Goal: Information Seeking & Learning: Learn about a topic

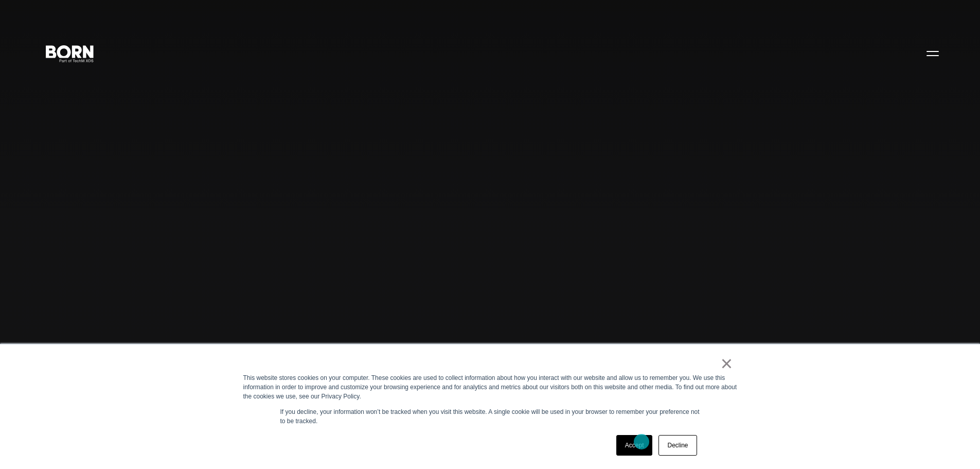
click at [642, 441] on link "Accept" at bounding box center [634, 445] width 37 height 21
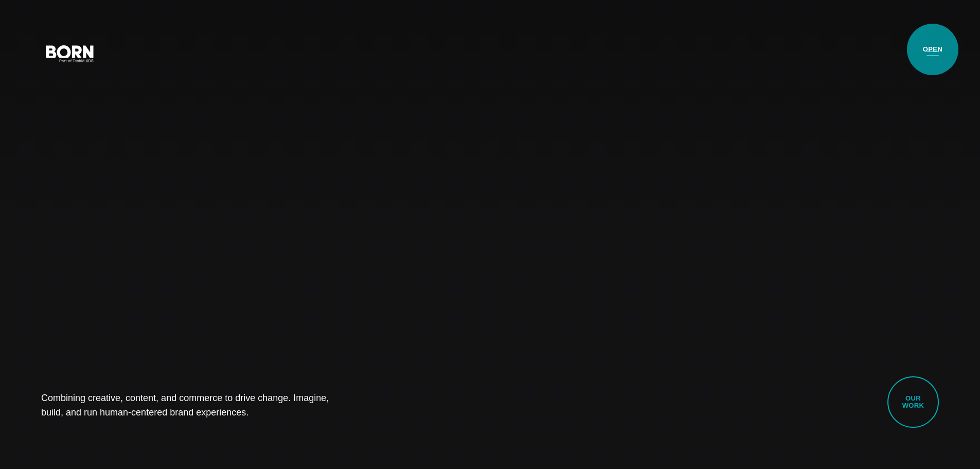
click at [933, 49] on button "Primary Menu" at bounding box center [932, 53] width 25 height 22
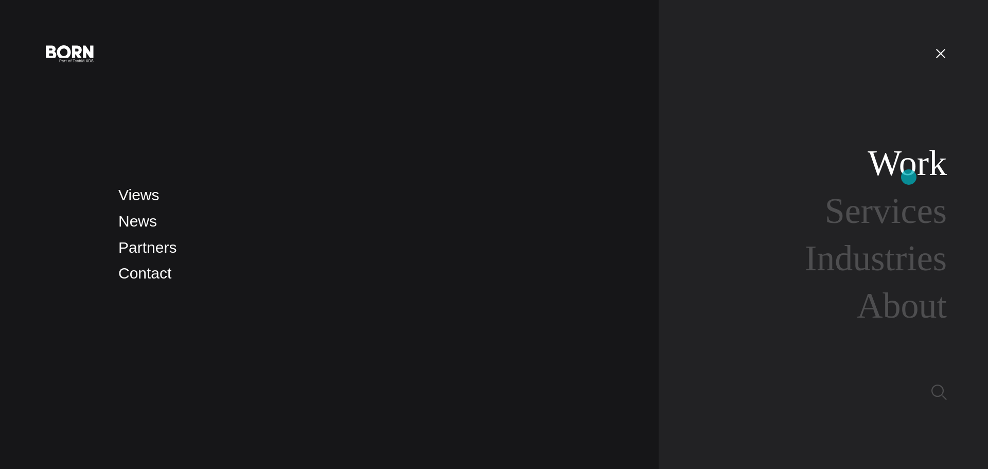
click at [909, 177] on link "Work" at bounding box center [906, 163] width 79 height 40
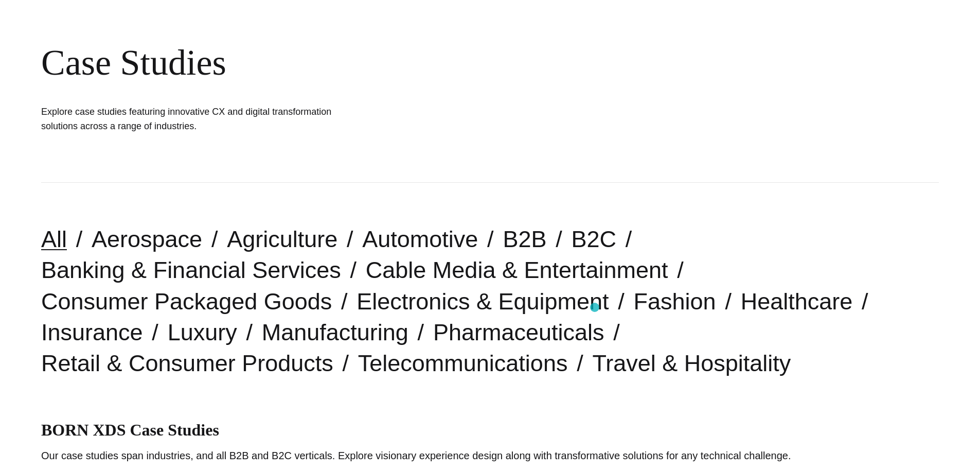
scroll to position [257, 0]
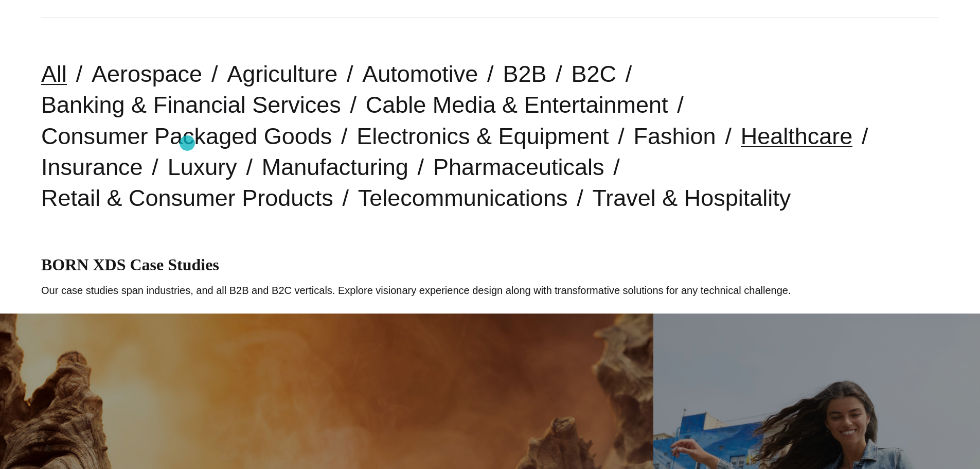
click at [741, 143] on link "Healthcare" at bounding box center [797, 136] width 112 height 26
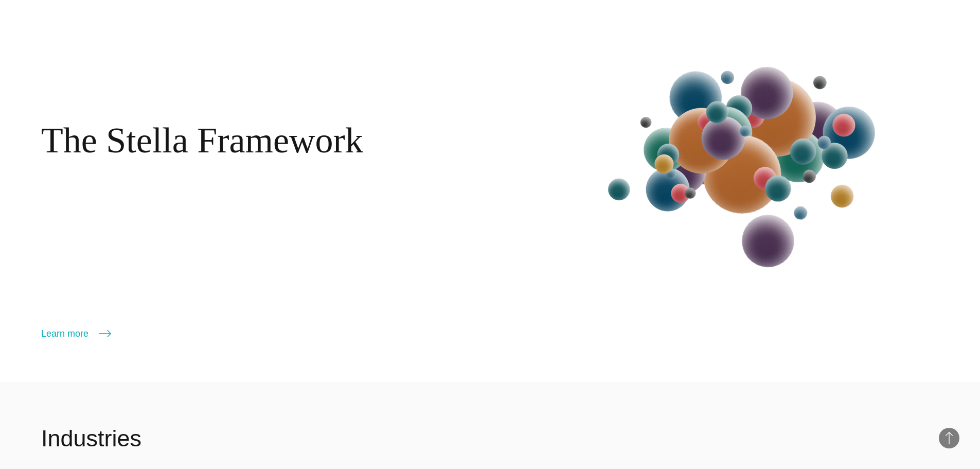
scroll to position [1492, 0]
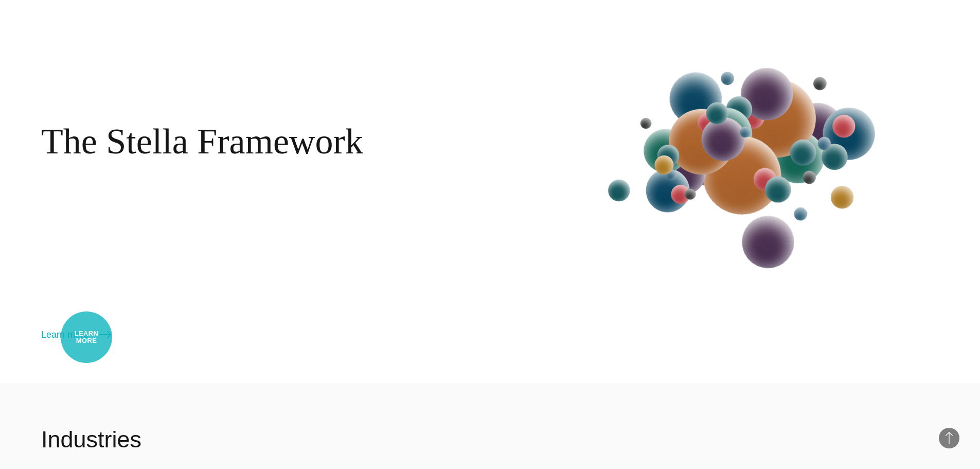
click at [86, 337] on link "Learn more" at bounding box center [76, 334] width 70 height 14
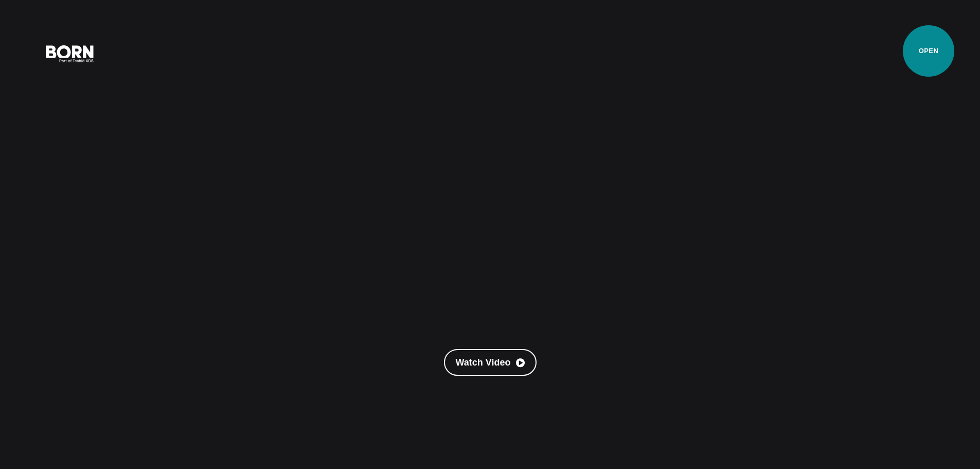
click at [929, 51] on button "Primary Menu" at bounding box center [932, 53] width 25 height 22
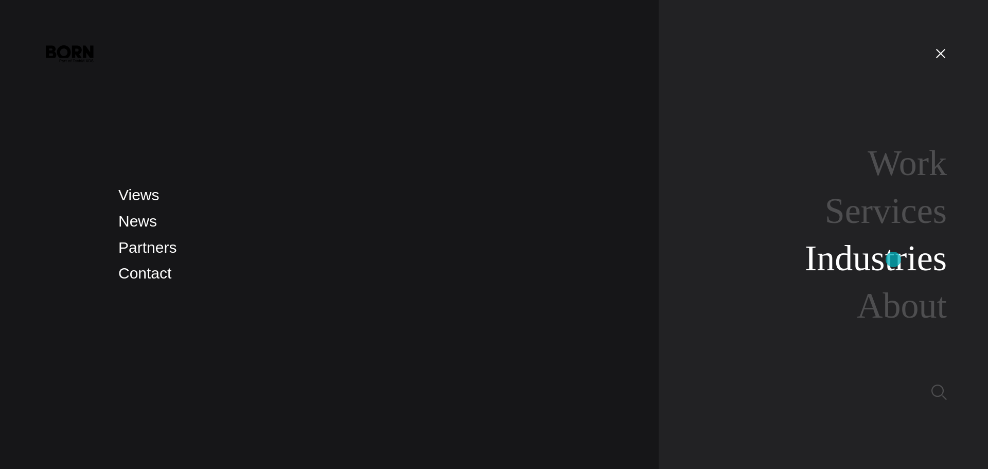
click at [893, 260] on link "Industries" at bounding box center [876, 258] width 142 height 40
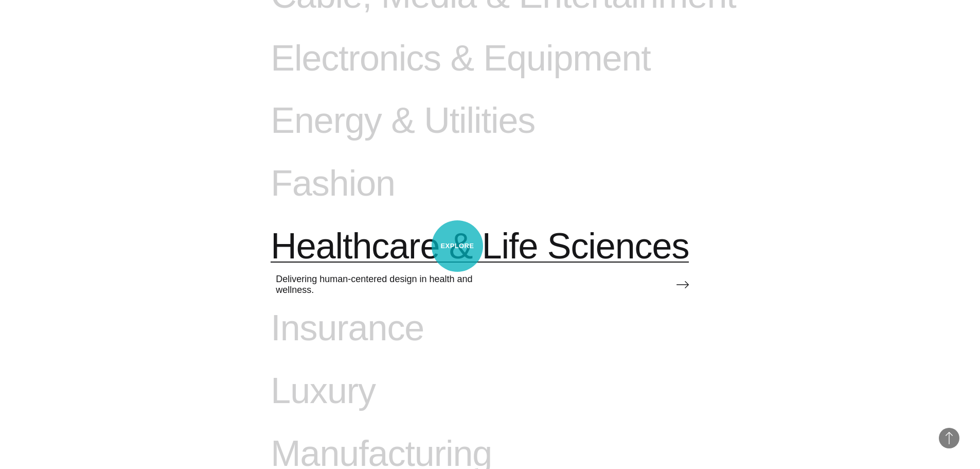
scroll to position [875, 0]
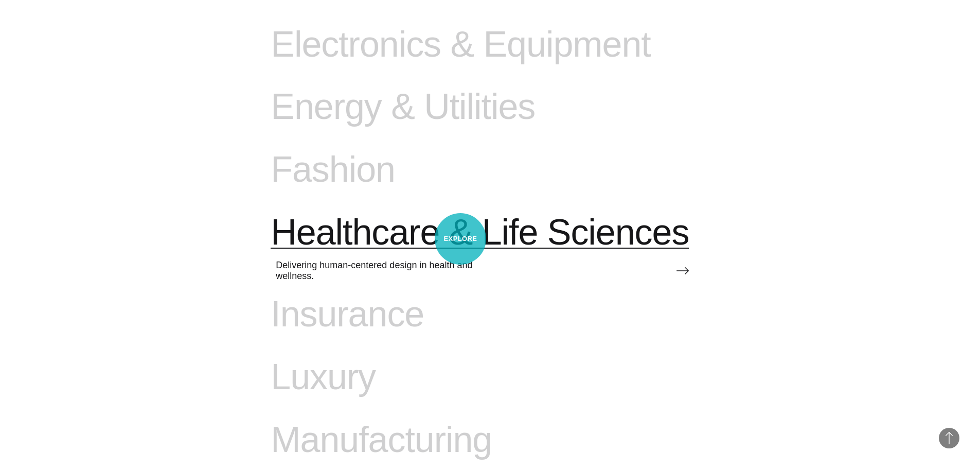
click at [460, 239] on span "Healthcare & Life Sciences" at bounding box center [480, 232] width 418 height 42
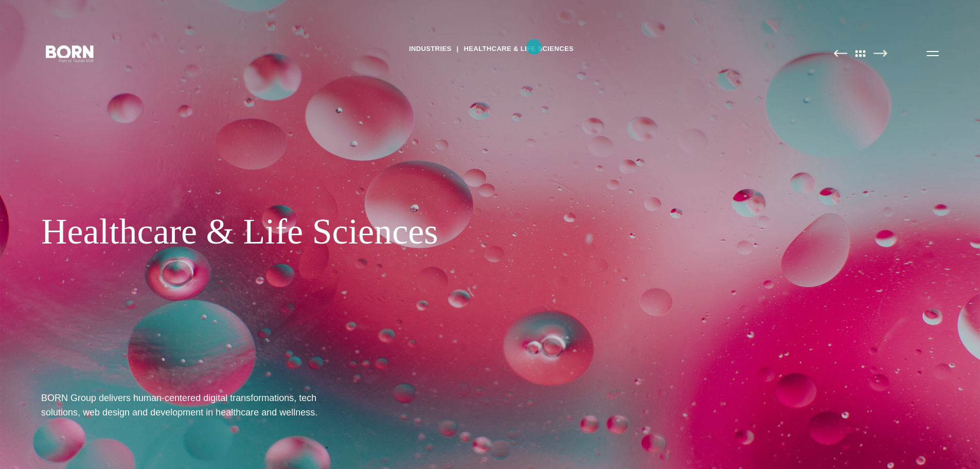
click at [534, 47] on link "Healthcare & Life Sciences" at bounding box center [519, 48] width 110 height 15
click at [933, 51] on button "Primary Menu" at bounding box center [932, 53] width 25 height 22
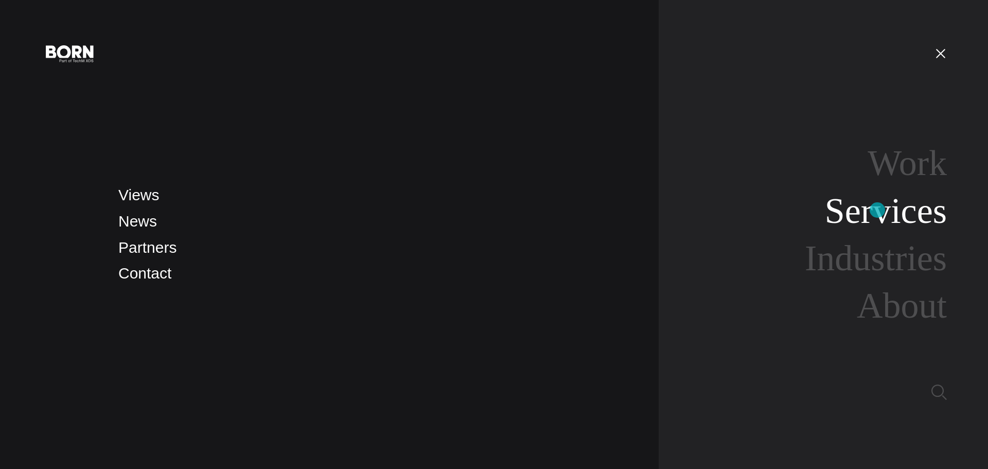
click at [877, 210] on link "Services" at bounding box center [886, 211] width 122 height 40
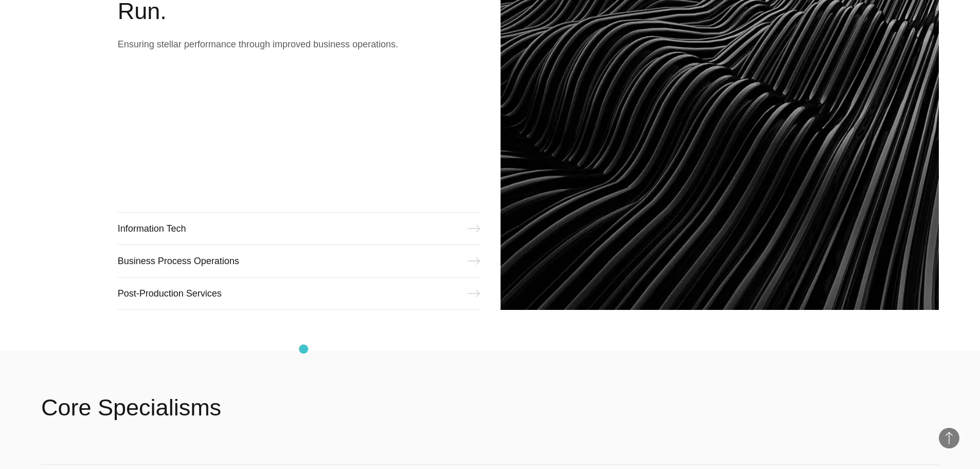
scroll to position [1492, 0]
